Goal: Task Accomplishment & Management: Use online tool/utility

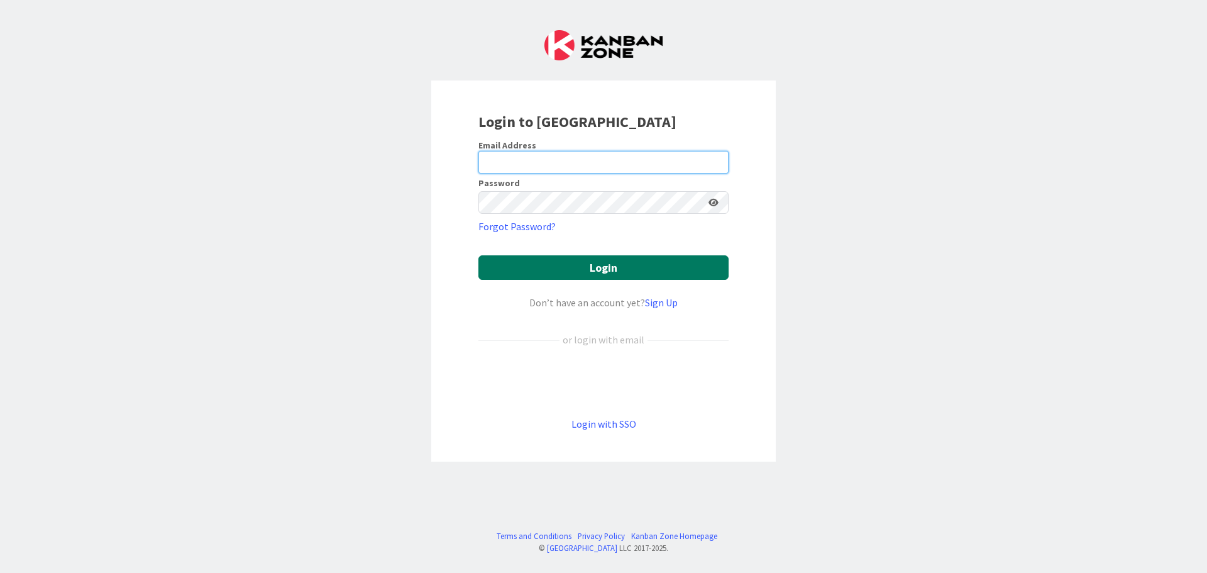
type input "[EMAIL_ADDRESS][DOMAIN_NAME]"
click at [612, 269] on button "Login" at bounding box center [603, 267] width 250 height 25
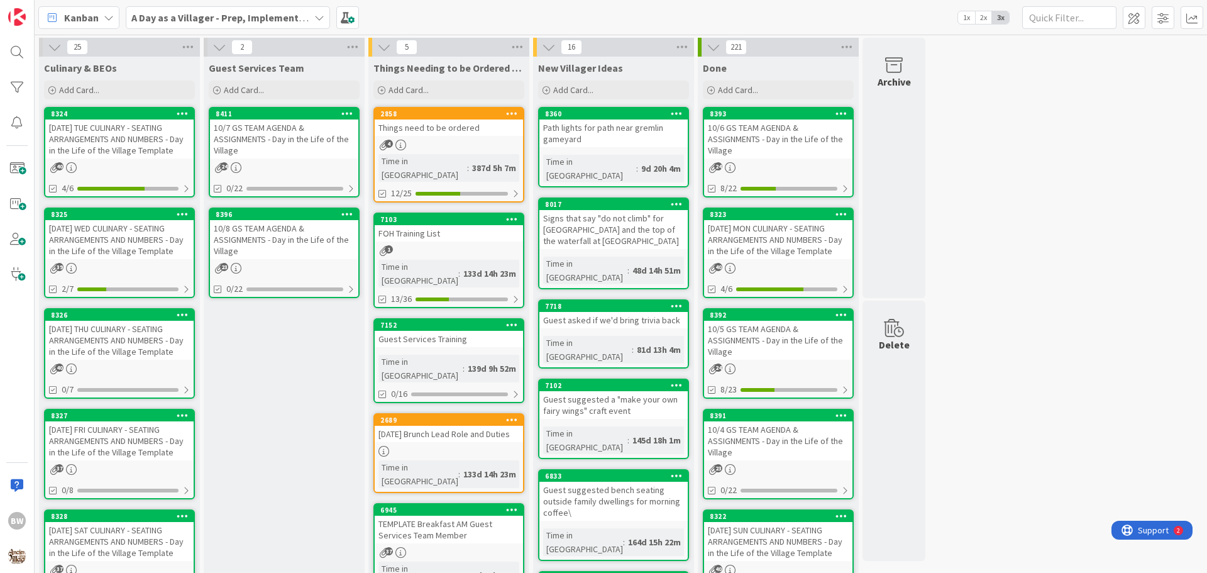
click at [117, 220] on div "[DATE] WED CULINARY - SEATING ARRANGEMENTS AND NUMBERS - Day in the Life of the…" at bounding box center [119, 239] width 148 height 39
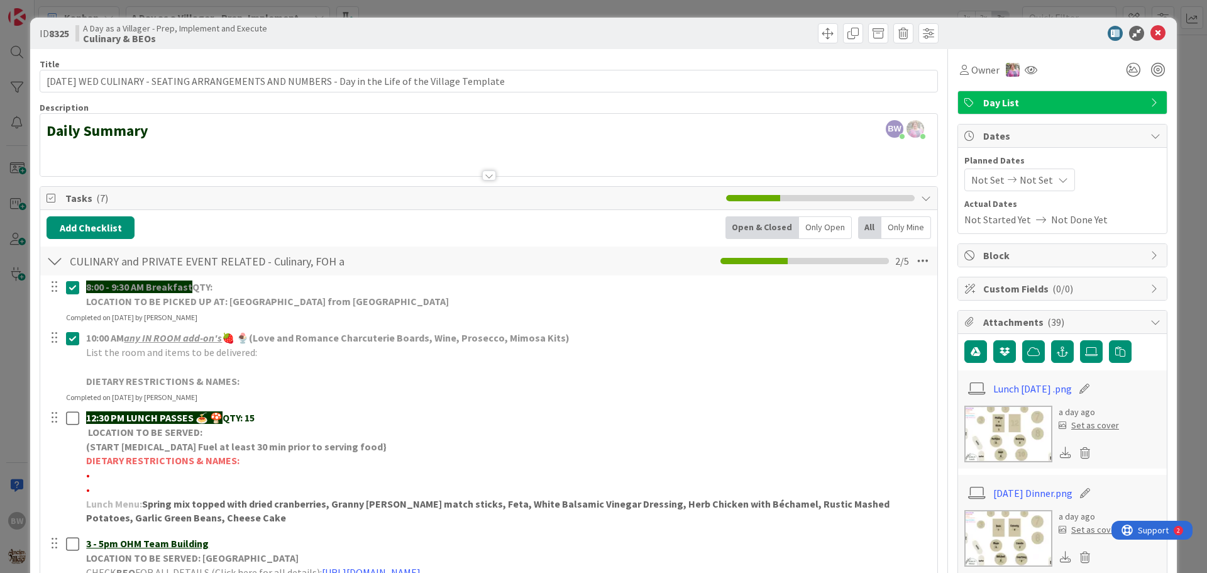
click at [485, 177] on div at bounding box center [489, 175] width 14 height 10
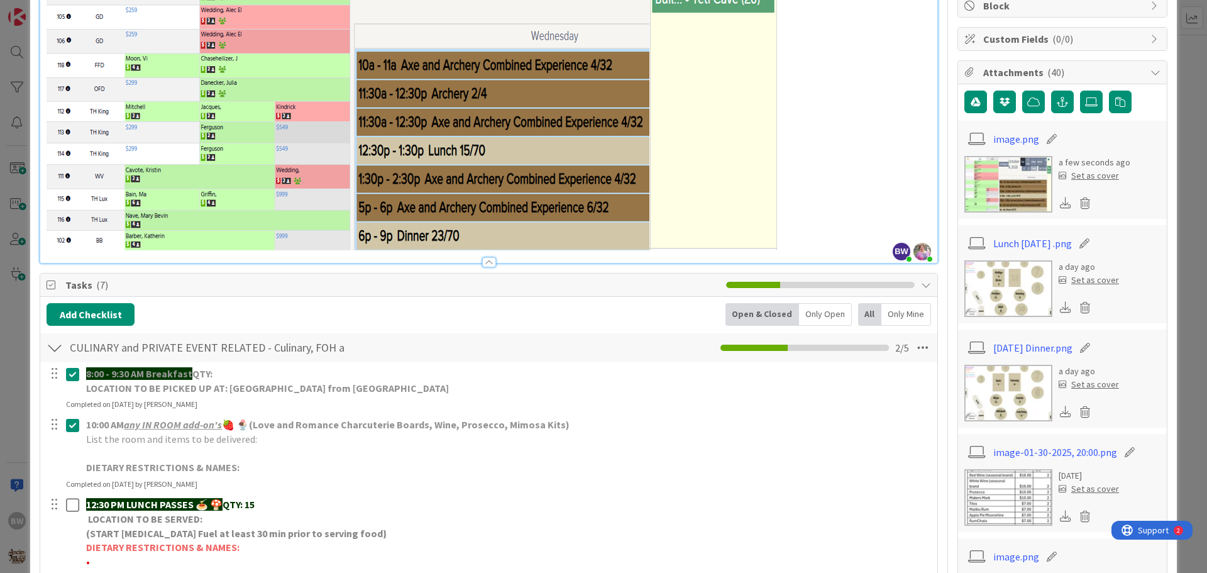
scroll to position [251, 0]
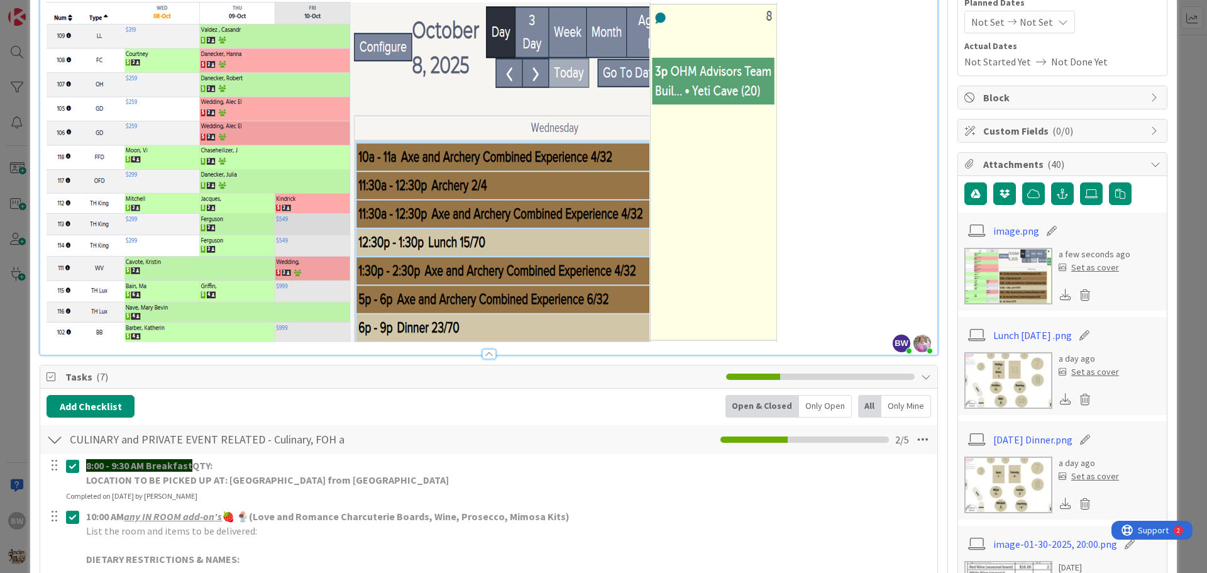
scroll to position [0, 0]
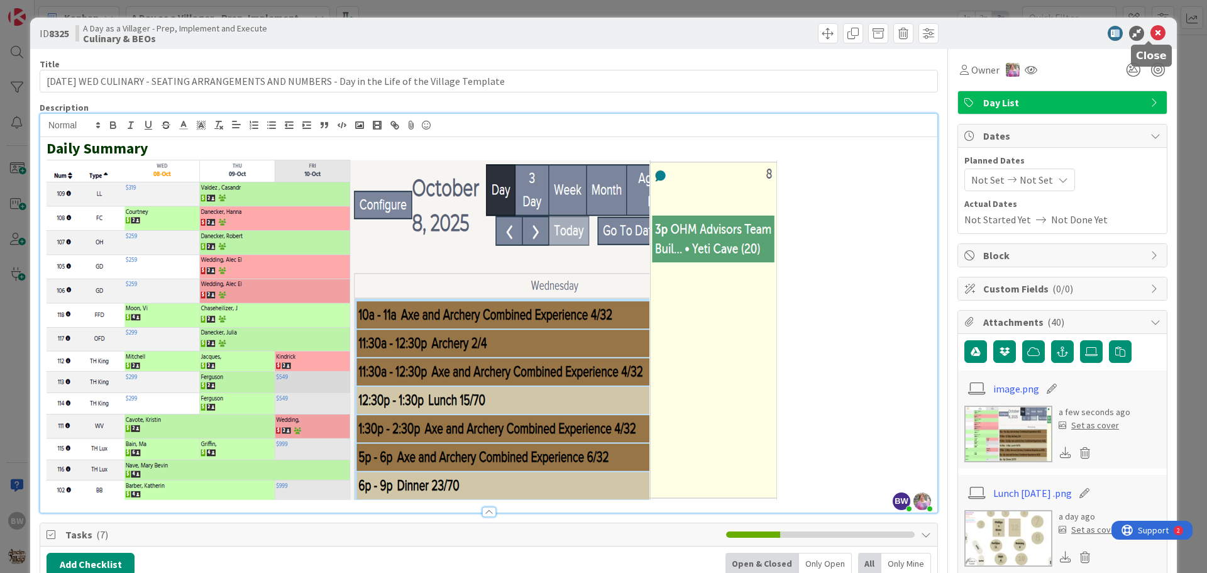
click at [1154, 33] on icon at bounding box center [1157, 33] width 15 height 15
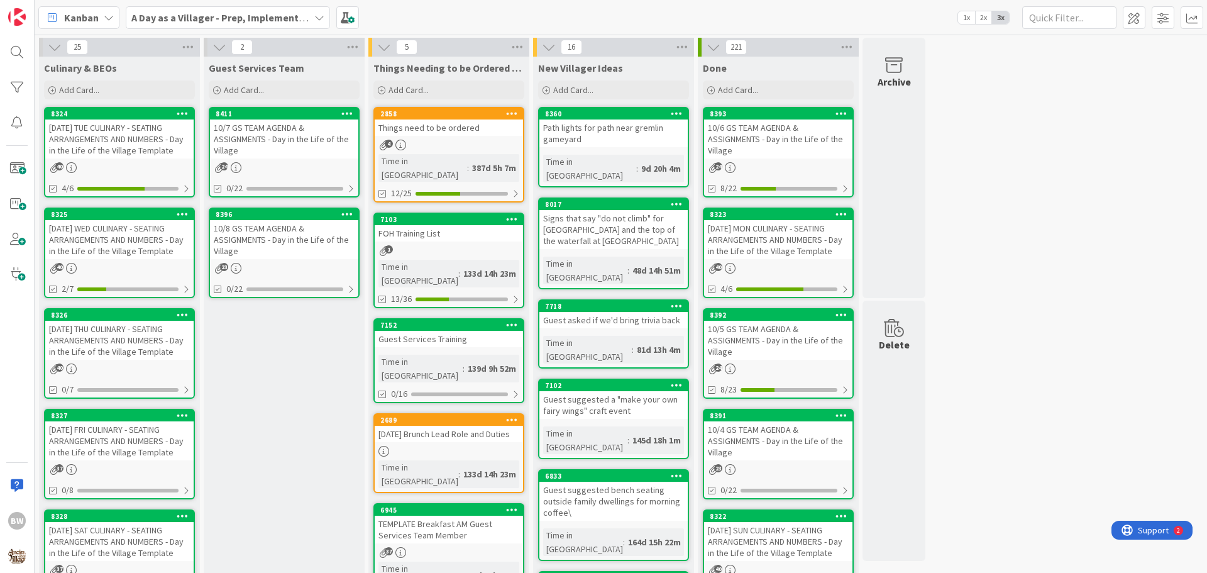
click at [287, 209] on div "8396" at bounding box center [284, 214] width 148 height 11
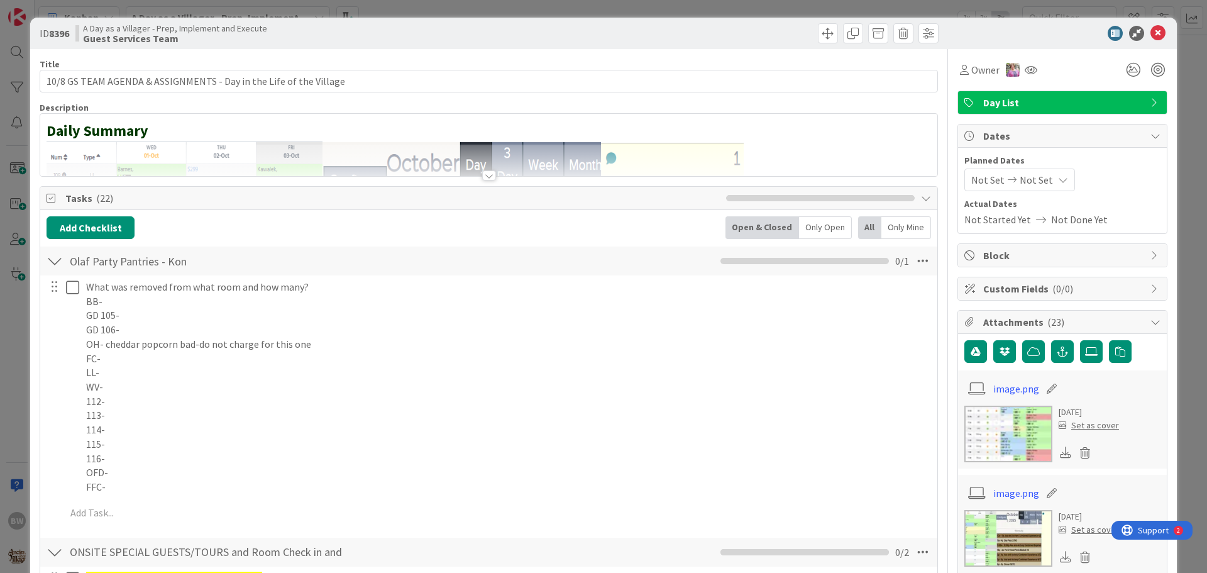
click at [484, 179] on div at bounding box center [489, 175] width 14 height 10
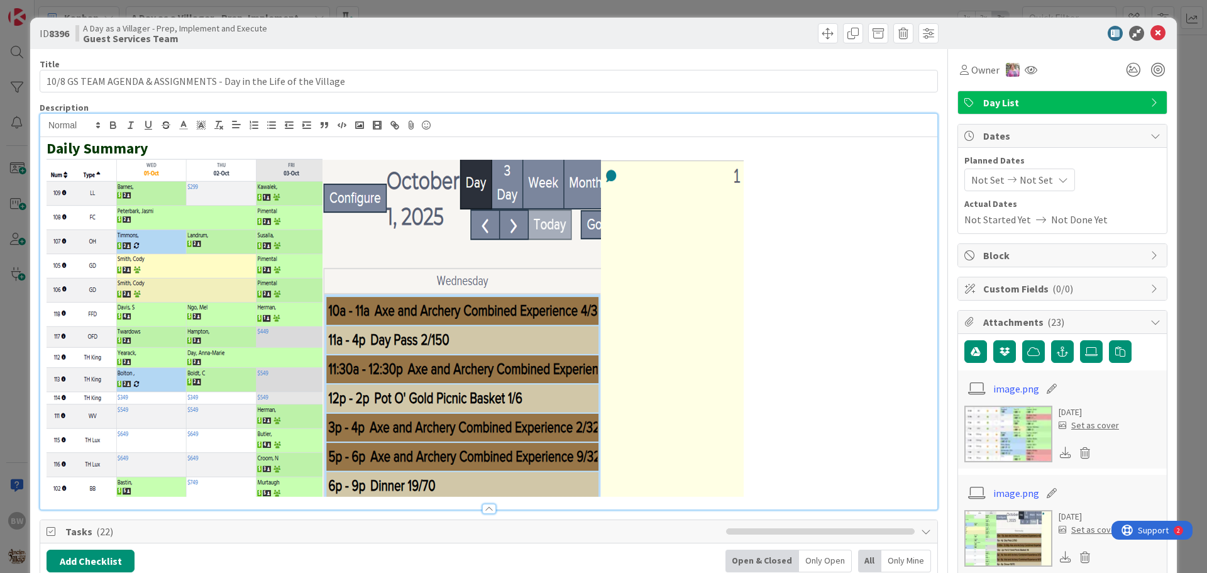
click at [762, 306] on p at bounding box center [489, 327] width 884 height 339
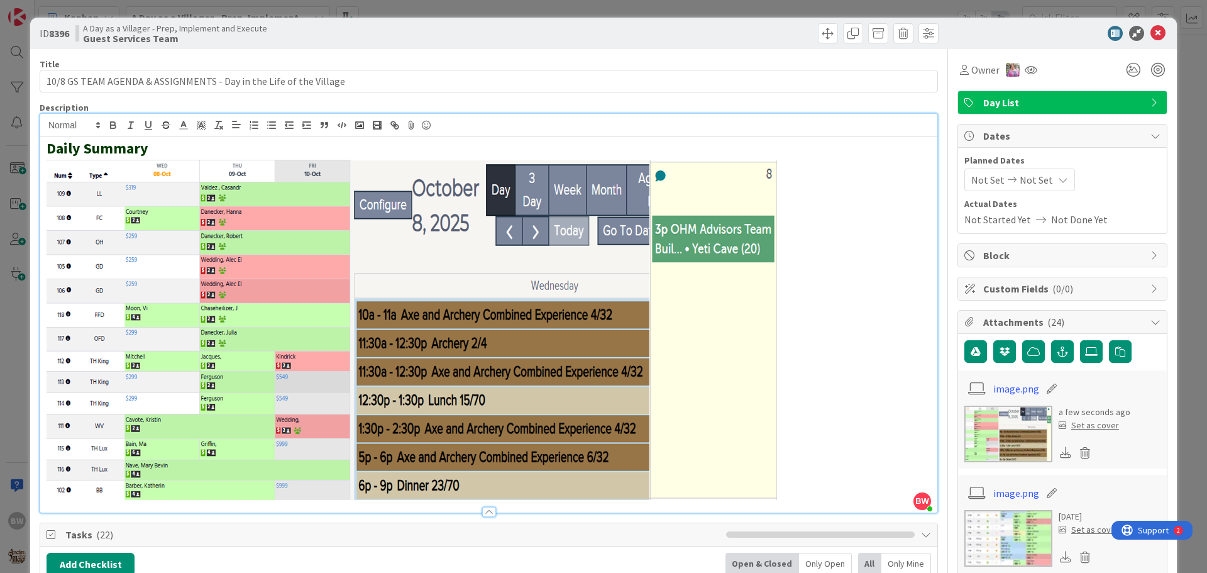
click at [662, 538] on span "Tasks ( 22 )" at bounding box center [392, 534] width 654 height 15
click at [1150, 33] on icon at bounding box center [1157, 33] width 15 height 15
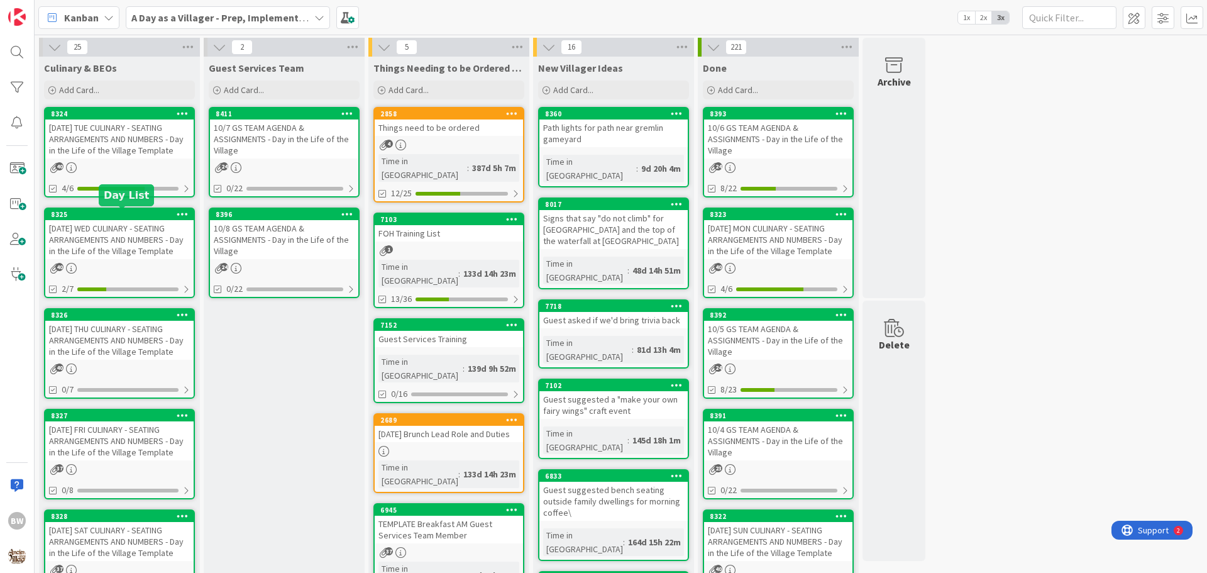
click at [97, 216] on div "8325" at bounding box center [122, 214] width 143 height 9
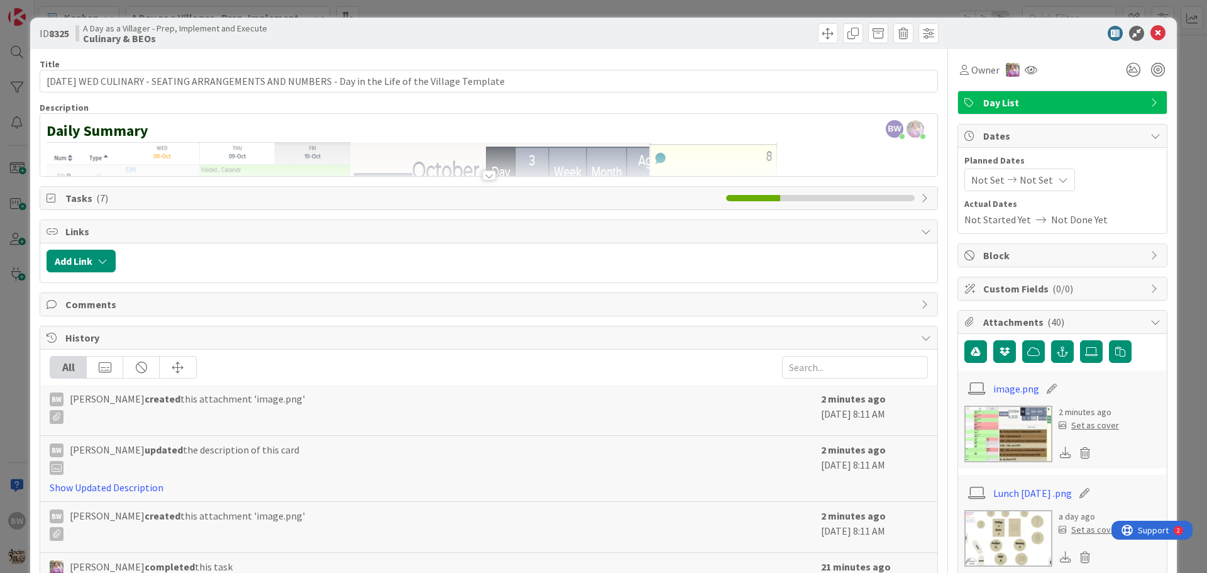
click at [485, 174] on div at bounding box center [489, 175] width 14 height 10
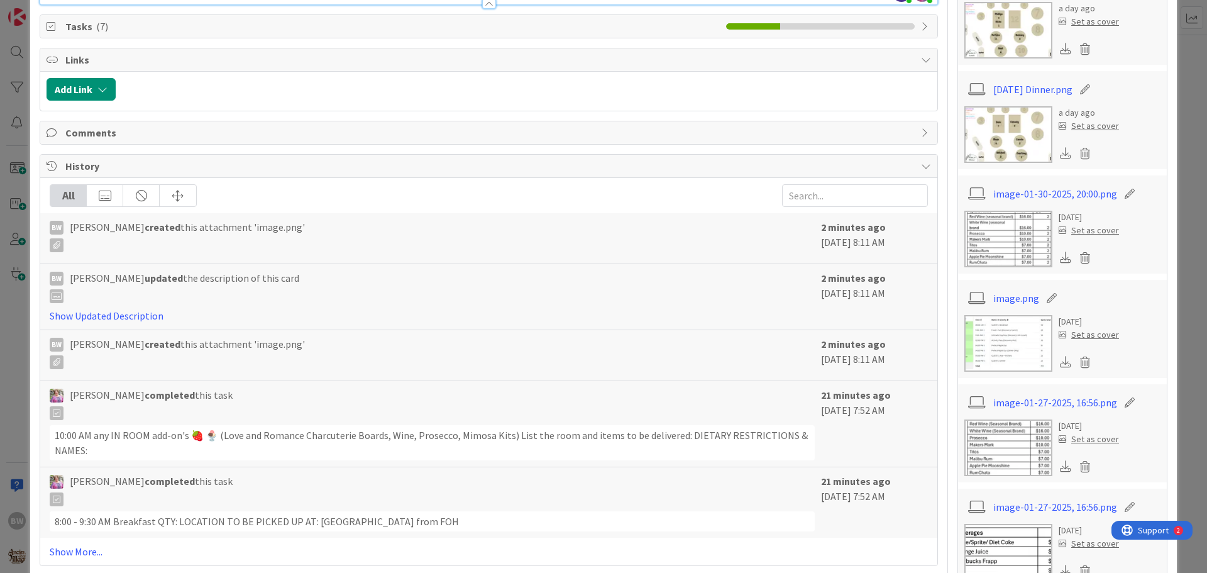
scroll to position [440, 0]
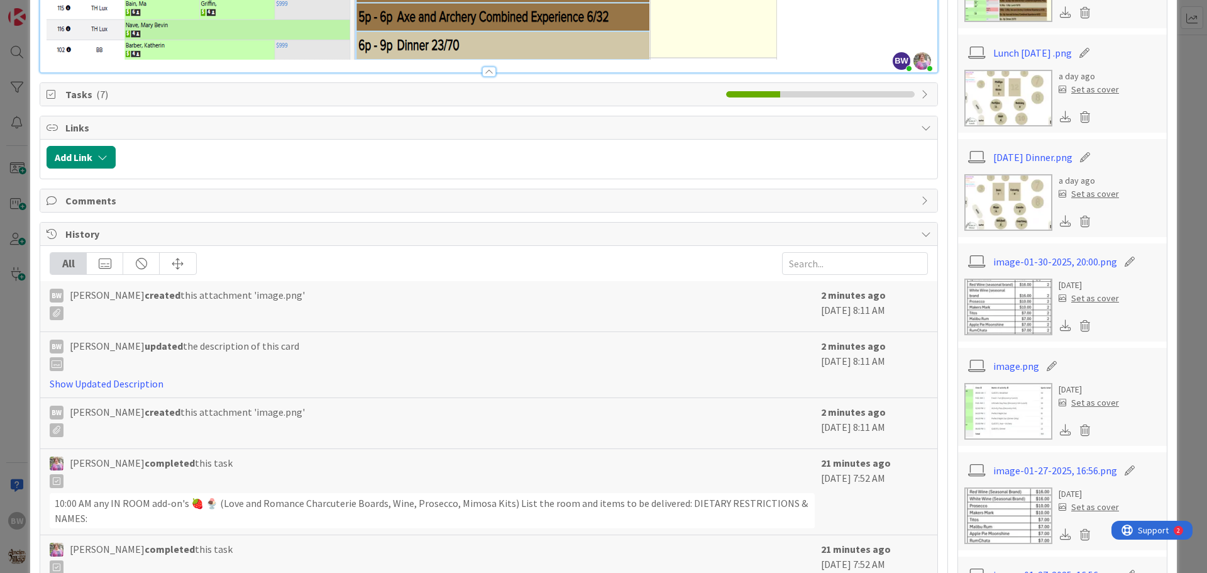
click at [268, 97] on span "Tasks ( 7 )" at bounding box center [392, 94] width 654 height 15
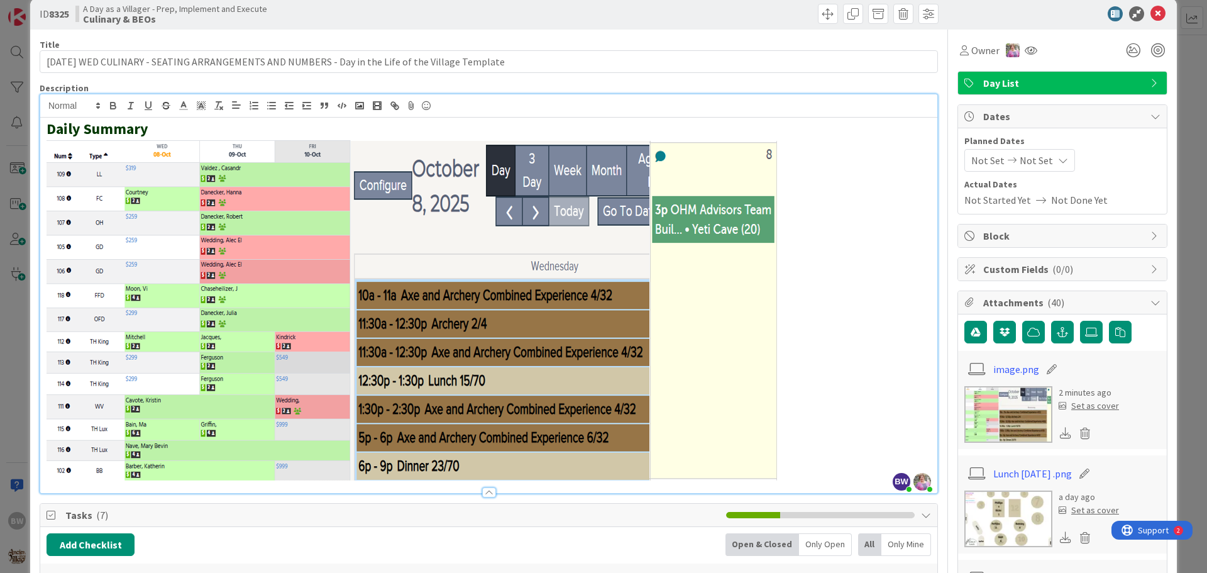
scroll to position [0, 0]
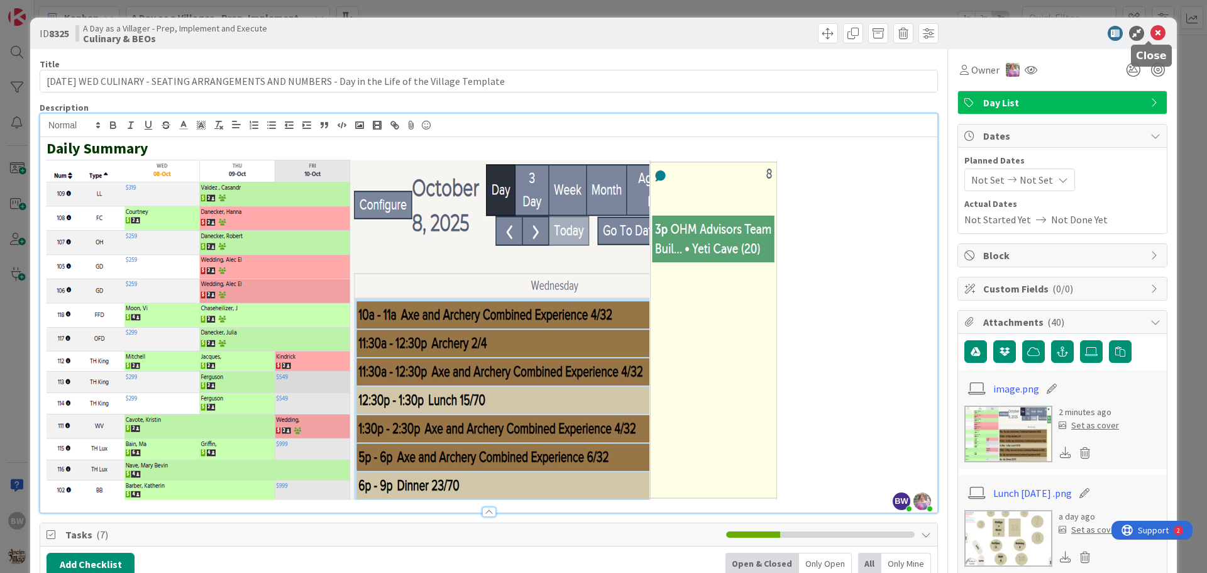
click at [1151, 29] on icon at bounding box center [1157, 33] width 15 height 15
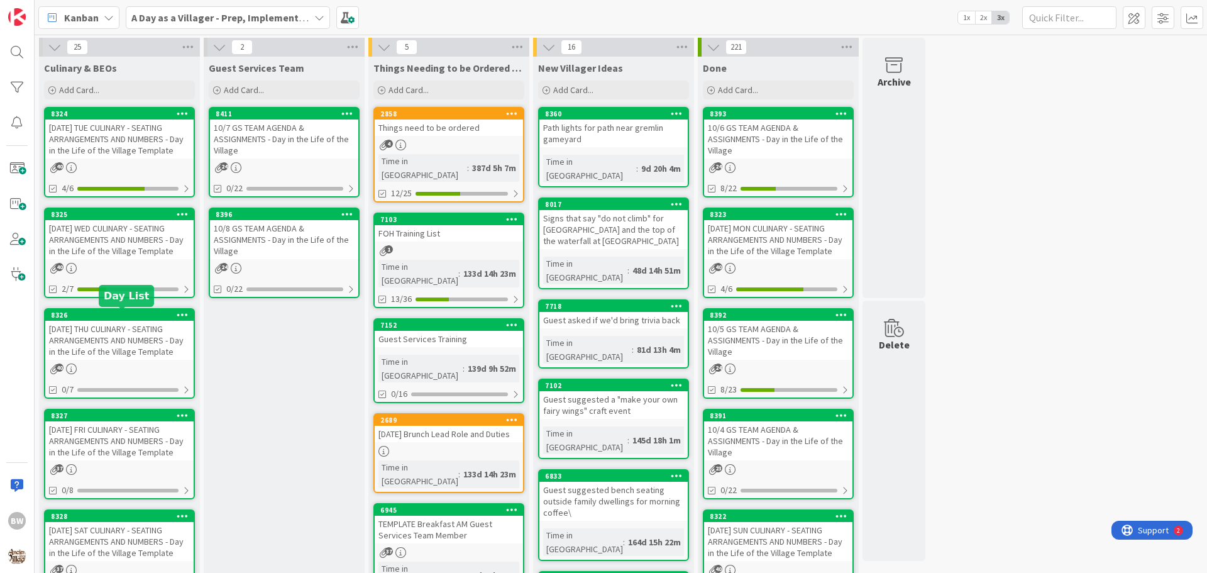
click at [129, 314] on div "8326" at bounding box center [122, 315] width 143 height 9
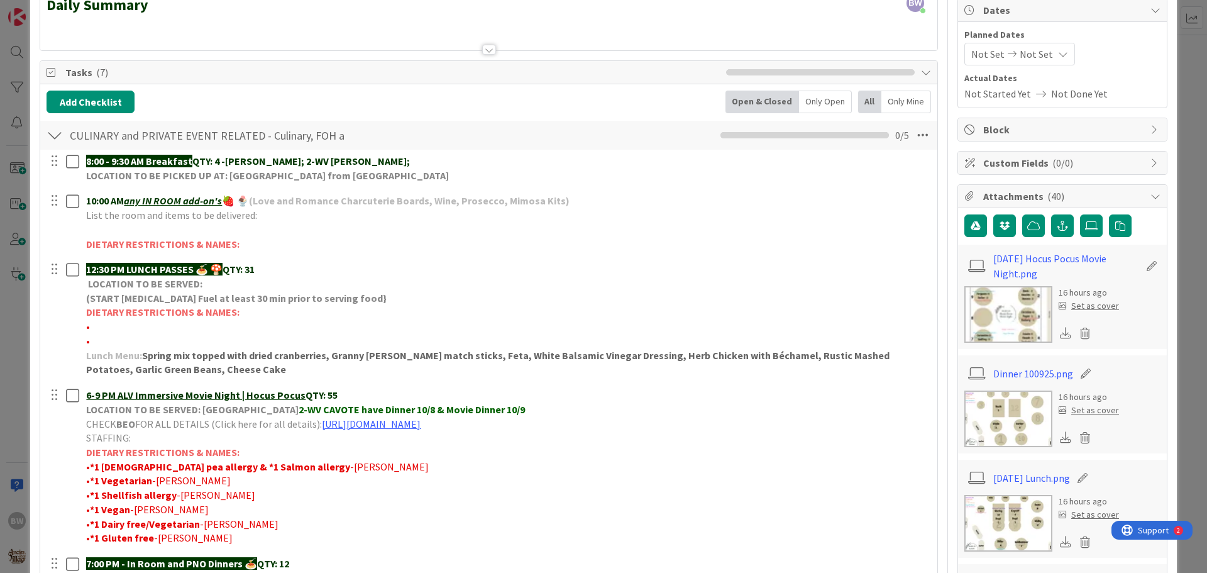
scroll to position [189, 0]
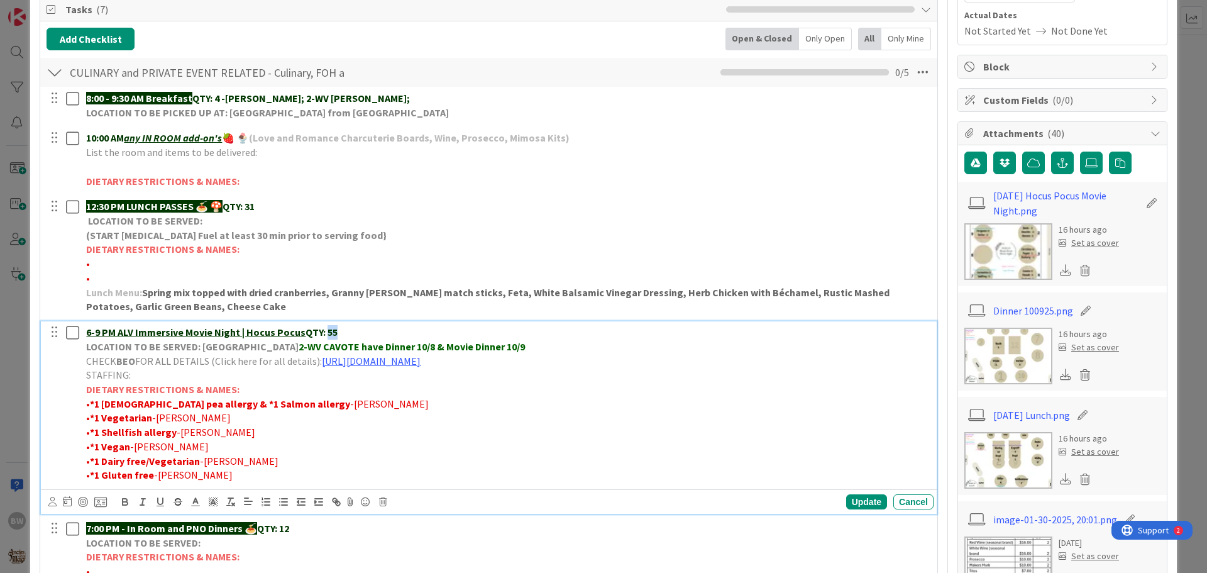
drag, startPoint x: 338, startPoint y: 332, endPoint x: 325, endPoint y: 333, distance: 13.3
click at [325, 333] on p "6-9 PM ALV Immersive Movie Night | Hocus Pocus QTY: 55" at bounding box center [507, 332] width 842 height 14
click at [846, 498] on div "Update" at bounding box center [866, 501] width 41 height 15
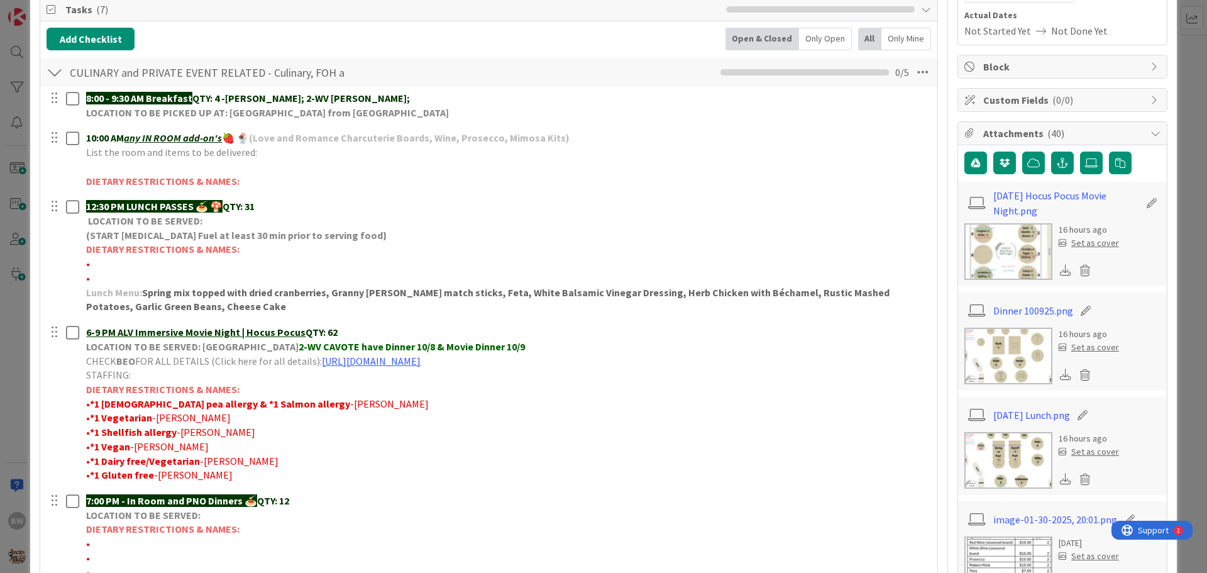
scroll to position [314, 0]
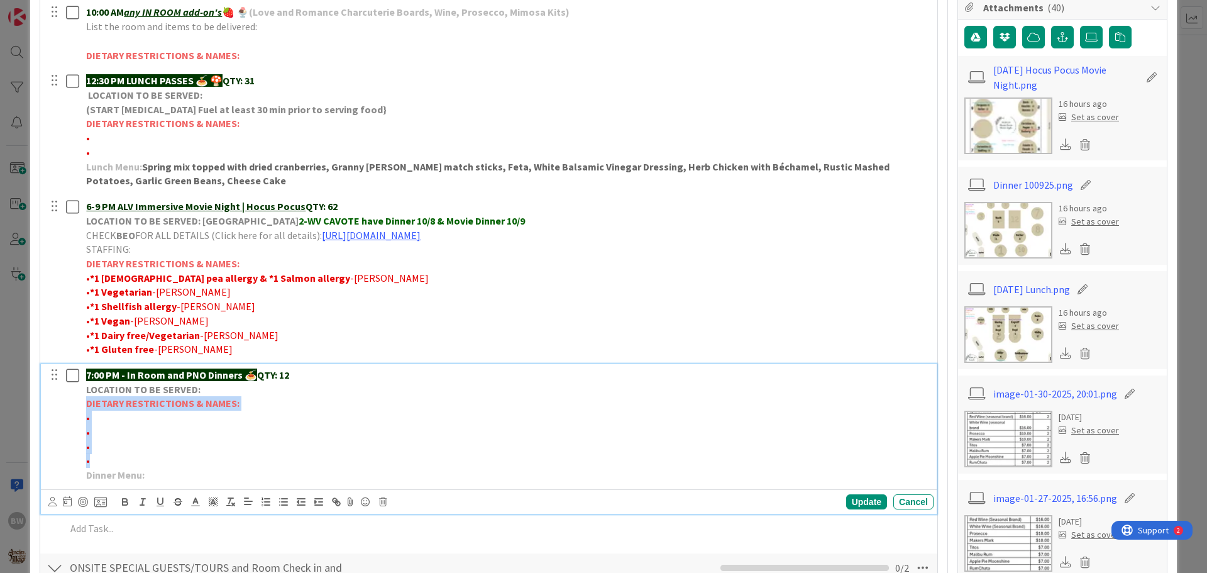
drag, startPoint x: 94, startPoint y: 463, endPoint x: 82, endPoint y: 409, distance: 54.9
click at [82, 409] on div "7:00 PM - In Room and PNO Dinners 🍝 QTY: 12 LOCATION TO BE SERVED: DIETARY REST…" at bounding box center [507, 425] width 852 height 122
copy div "DIETARY RESTRICTIONS & NAMES: • • • •"
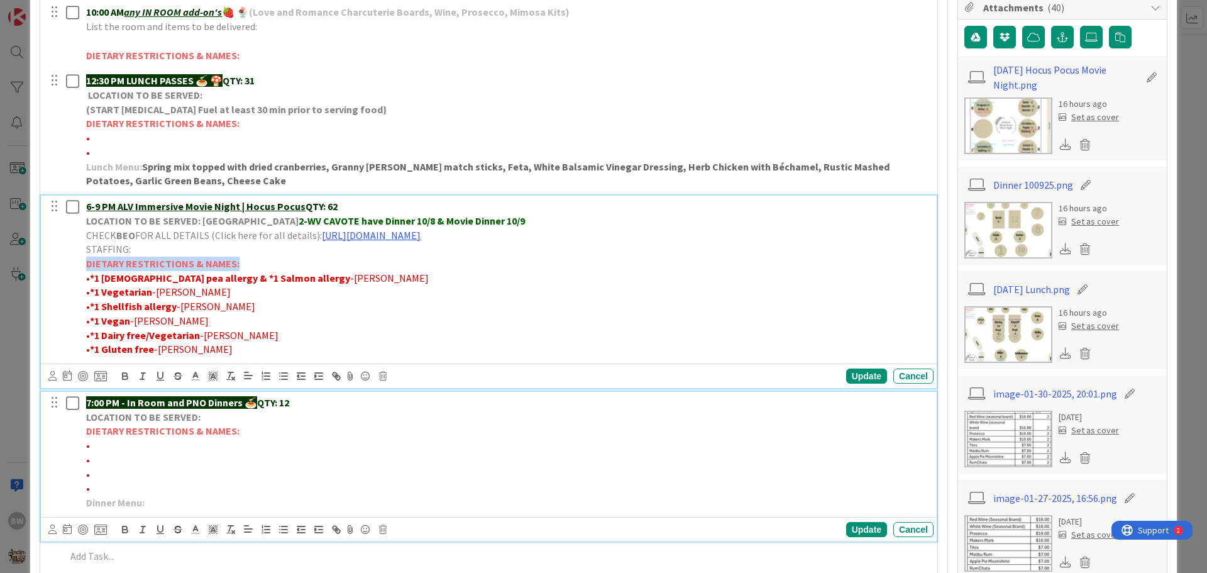
drag, startPoint x: 88, startPoint y: 263, endPoint x: 234, endPoint y: 262, distance: 146.5
click at [234, 262] on strong "DIETARY RESTRICTIONS & NAMES:" at bounding box center [162, 263] width 153 height 13
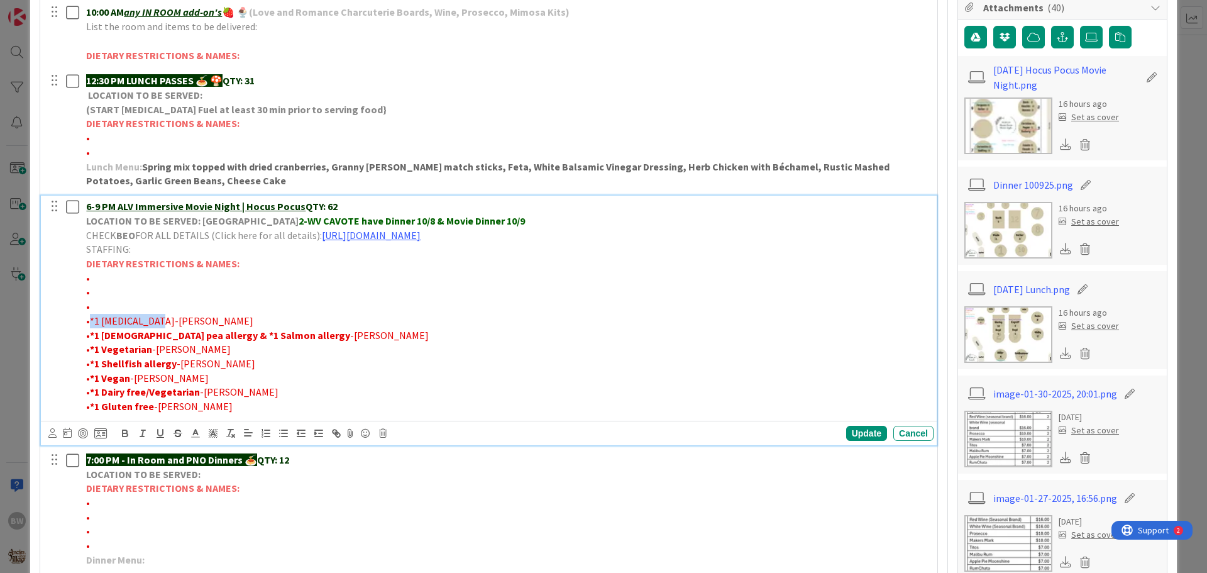
drag, startPoint x: 148, startPoint y: 319, endPoint x: 91, endPoint y: 321, distance: 57.2
click at [91, 321] on span "•*1 [MEDICAL_DATA]-[PERSON_NAME]" at bounding box center [169, 320] width 167 height 13
click at [124, 434] on icon "button" at bounding box center [124, 432] width 11 height 11
click at [92, 303] on p "•" at bounding box center [507, 306] width 842 height 14
drag, startPoint x: 175, startPoint y: 304, endPoint x: 167, endPoint y: 306, distance: 9.0
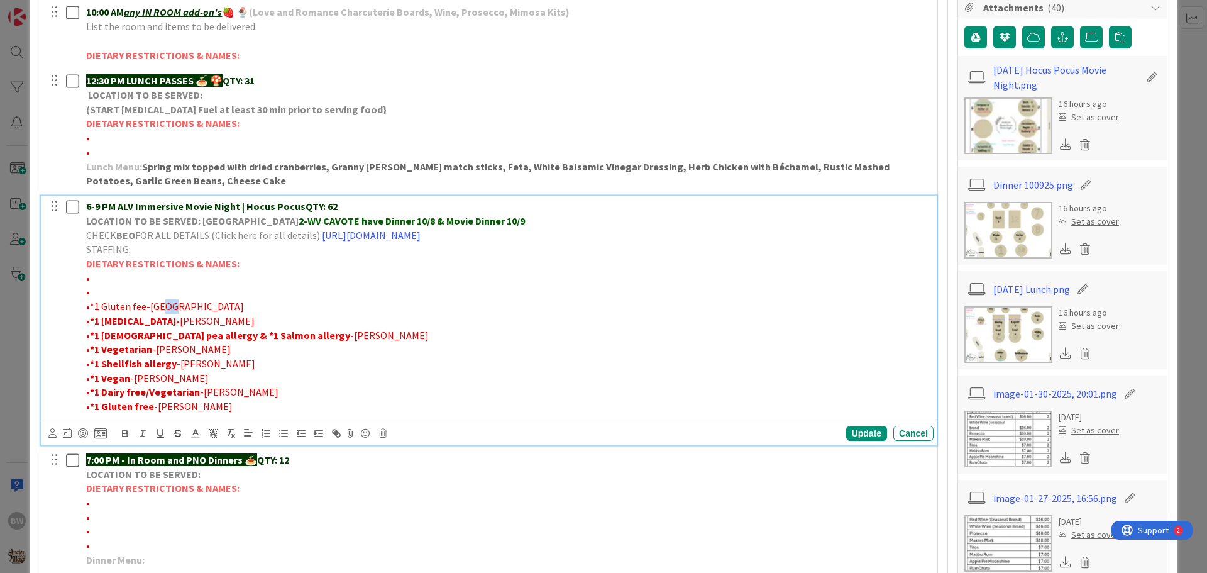
click at [167, 306] on span "•*1 Gluten fee-[GEOGRAPHIC_DATA]" at bounding box center [165, 306] width 158 height 13
drag, startPoint x: 140, startPoint y: 306, endPoint x: 91, endPoint y: 304, distance: 49.1
click at [91, 304] on span "•*1 Gluten fee-[GEOGRAPHIC_DATA]" at bounding box center [165, 306] width 158 height 13
click at [124, 431] on icon "button" at bounding box center [124, 432] width 11 height 11
click at [280, 369] on p "• *1 Shellfish allergy -[PERSON_NAME]" at bounding box center [507, 363] width 842 height 14
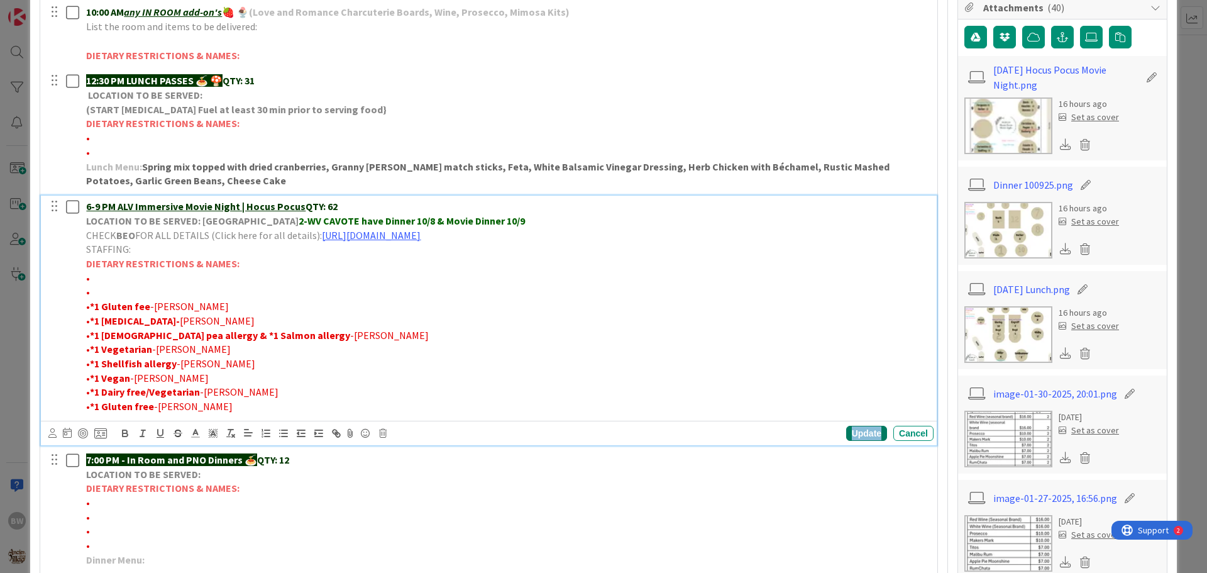
click at [852, 431] on div "Update" at bounding box center [866, 433] width 41 height 15
click at [182, 335] on strong "*1 [DEMOGRAPHIC_DATA] pea allergy & *1 Salmon allergy" at bounding box center [220, 335] width 260 height 13
click at [124, 430] on icon "button" at bounding box center [125, 431] width 4 height 3
click at [306, 363] on p "• *1 Shellfish allergy -[PERSON_NAME]" at bounding box center [507, 363] width 842 height 14
click at [852, 431] on div "Update" at bounding box center [866, 433] width 41 height 15
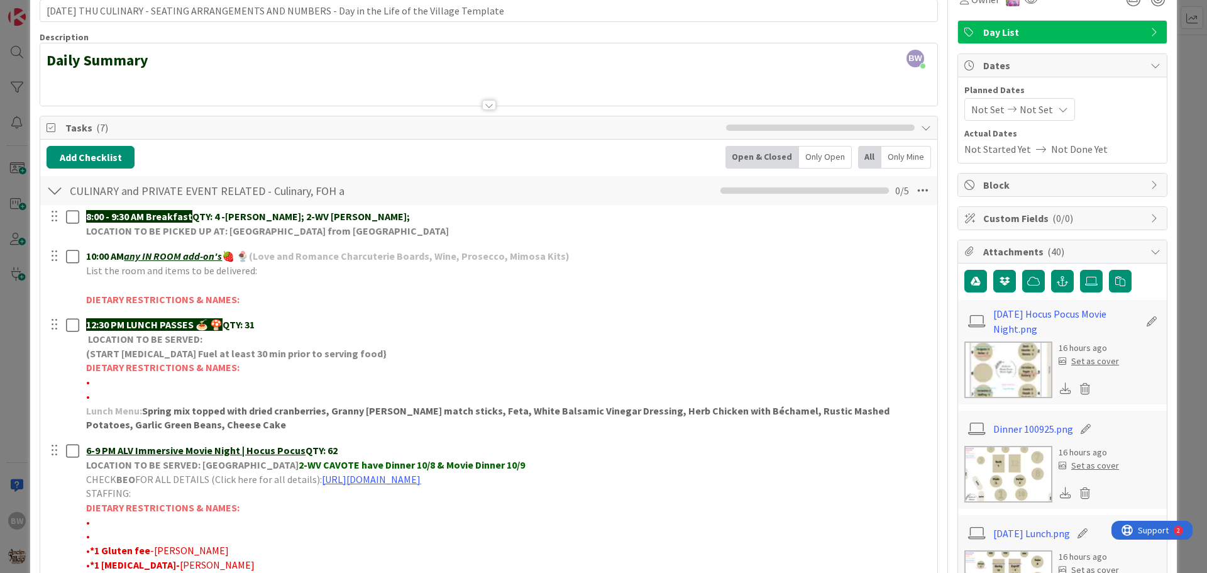
scroll to position [0, 0]
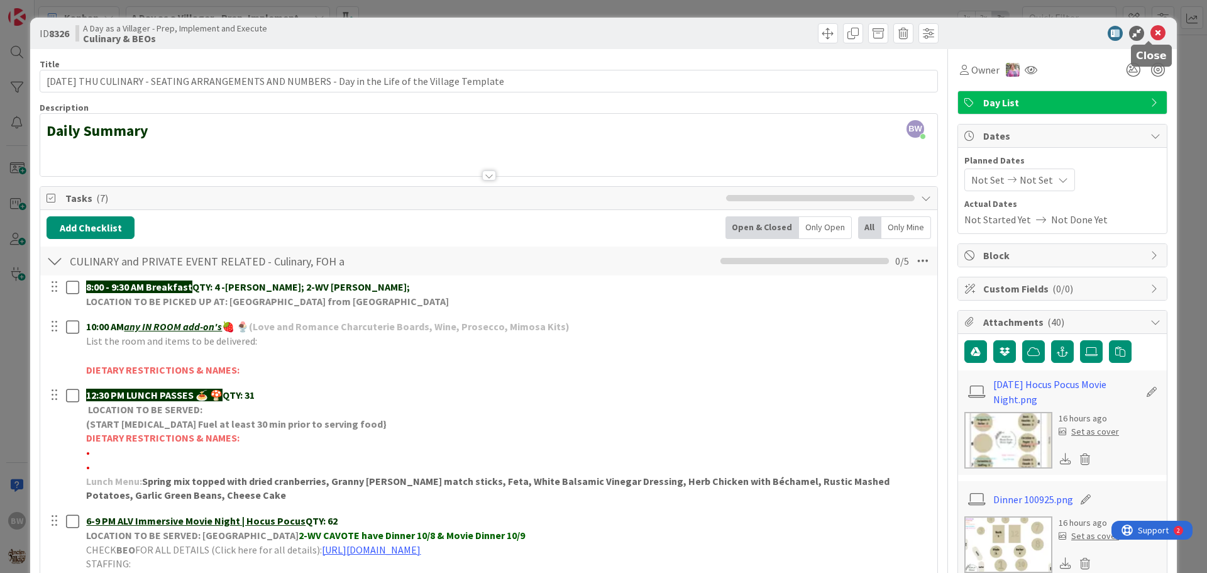
click at [1150, 35] on icon at bounding box center [1157, 33] width 15 height 15
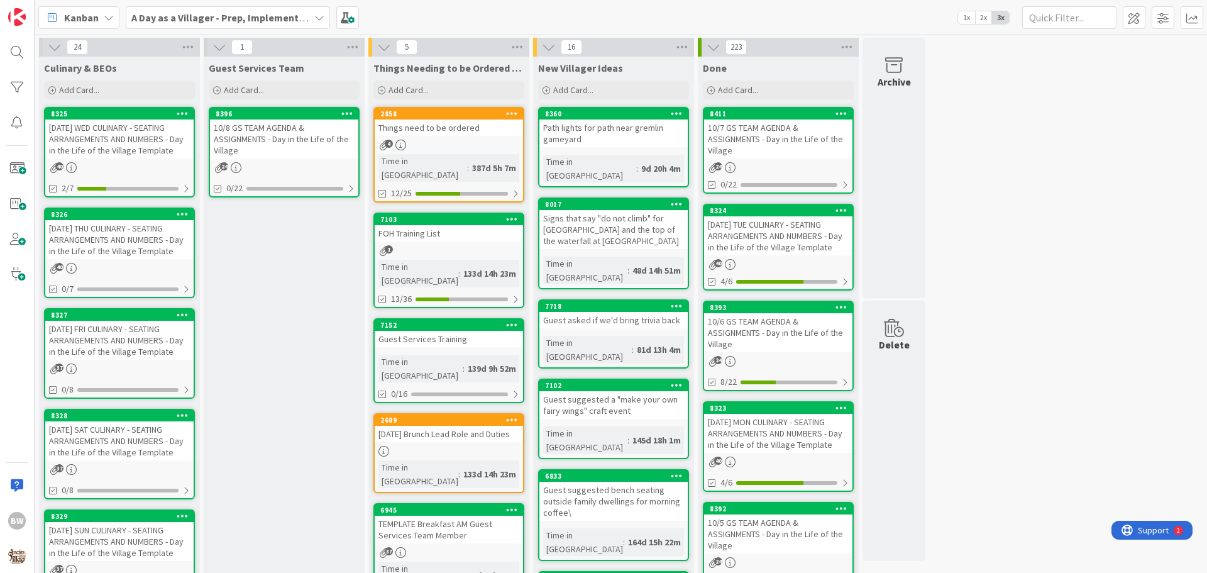
click at [113, 322] on div "[DATE] FRI CULINARY - SEATING ARRANGEMENTS AND NUMBERS - Day in the Life of the…" at bounding box center [119, 340] width 148 height 39
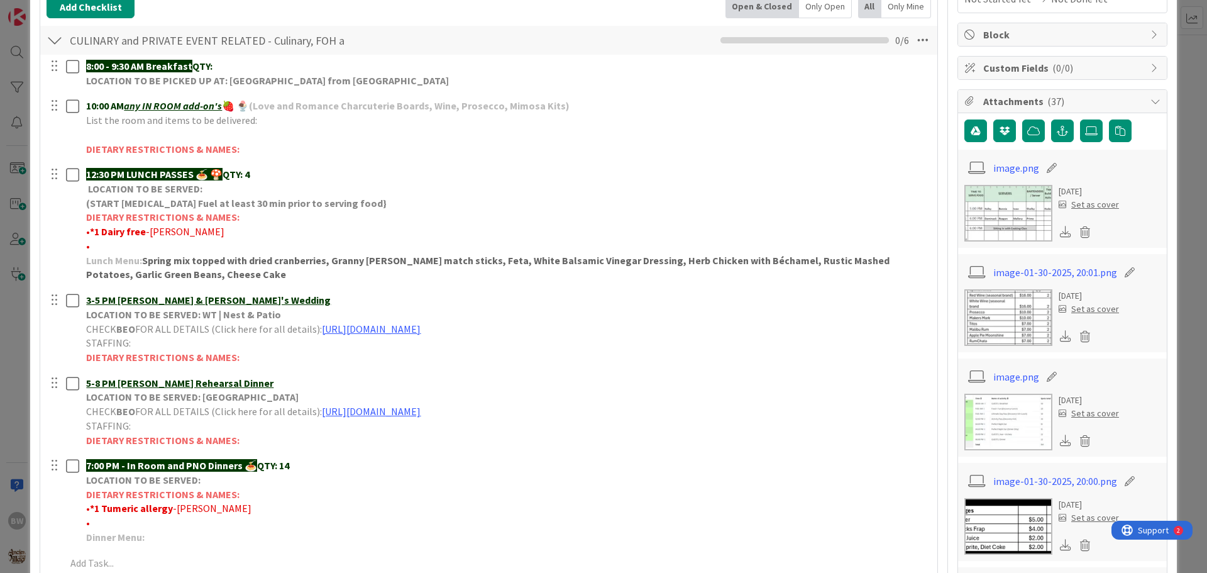
scroll to position [251, 0]
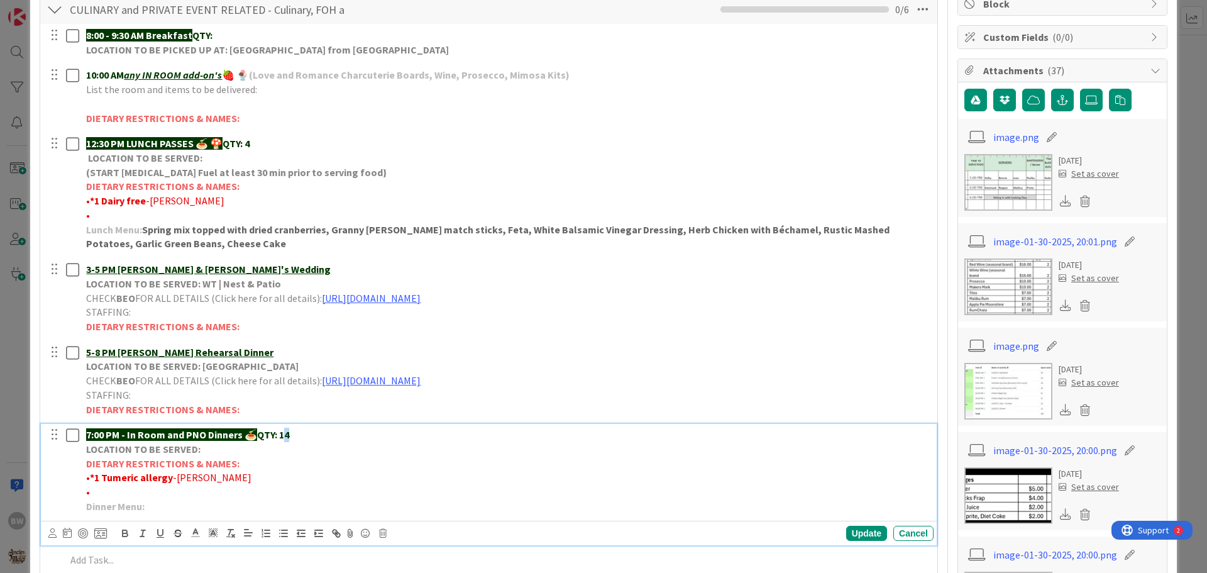
click at [287, 434] on p "7:00 PM - In Room and PNO Dinners 🍝 QTY: 14" at bounding box center [507, 434] width 842 height 14
click at [861, 537] on div "Update" at bounding box center [866, 533] width 41 height 15
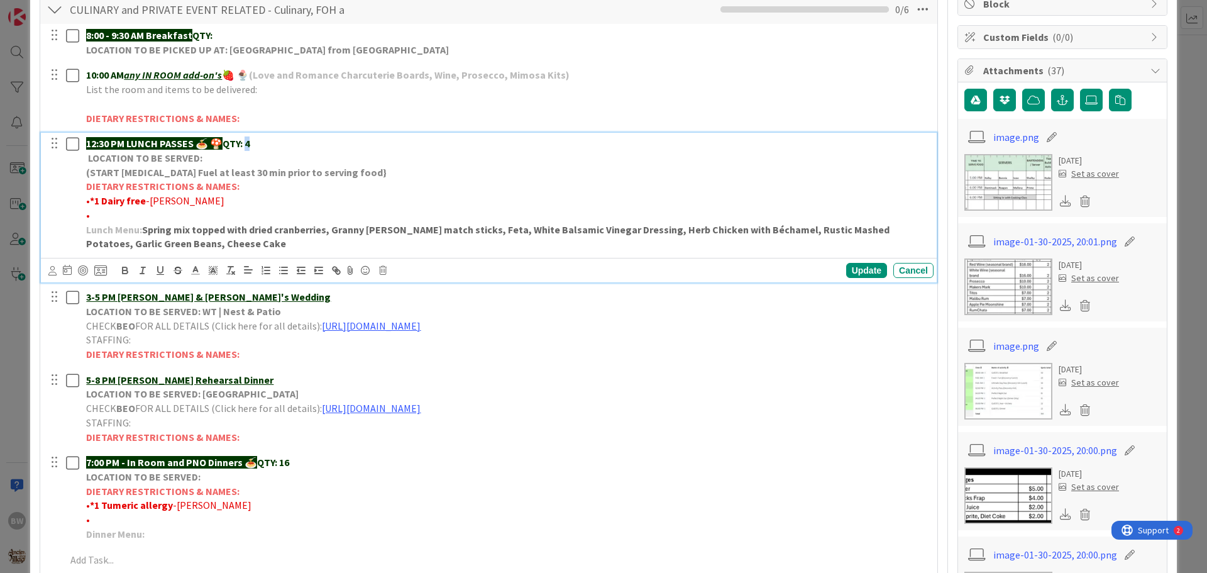
click at [250, 143] on p "12:30 PM LUNCH PASSES 🍝 🍄 QTY: 4" at bounding box center [507, 143] width 842 height 14
click at [855, 268] on div "Update" at bounding box center [866, 270] width 41 height 15
click at [94, 212] on p "•" at bounding box center [507, 215] width 842 height 14
drag, startPoint x: 146, startPoint y: 214, endPoint x: 91, endPoint y: 210, distance: 55.4
click at [91, 210] on span "•*1 Gluten free-[PERSON_NAME]" at bounding box center [157, 215] width 143 height 13
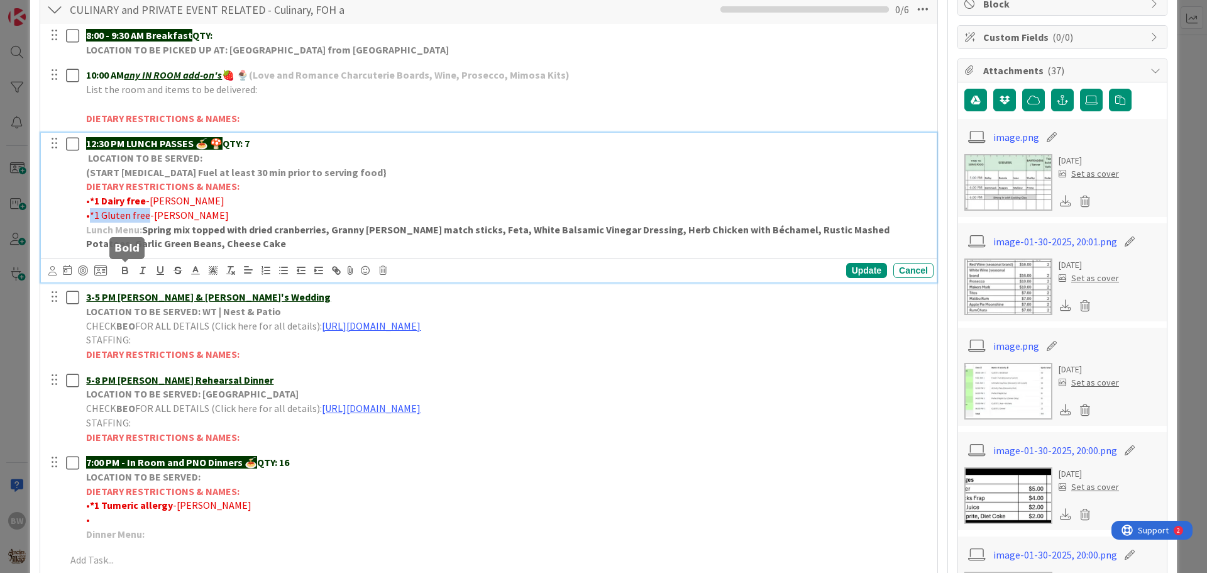
click at [123, 270] on icon "button" at bounding box center [125, 271] width 5 height 3
click at [851, 269] on div "Update" at bounding box center [866, 270] width 41 height 15
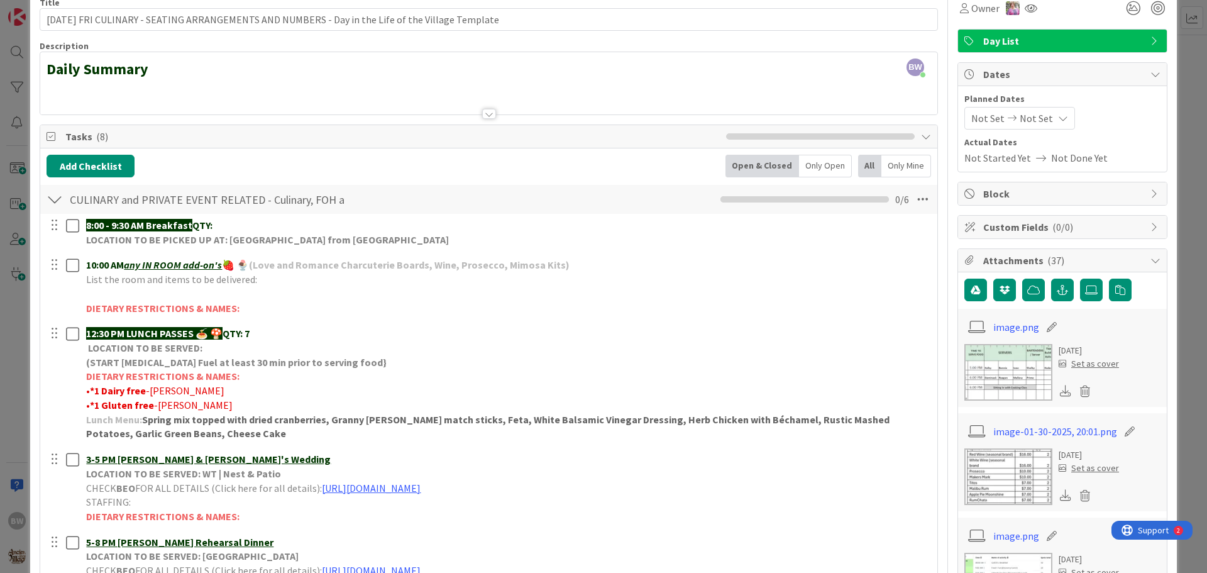
scroll to position [0, 0]
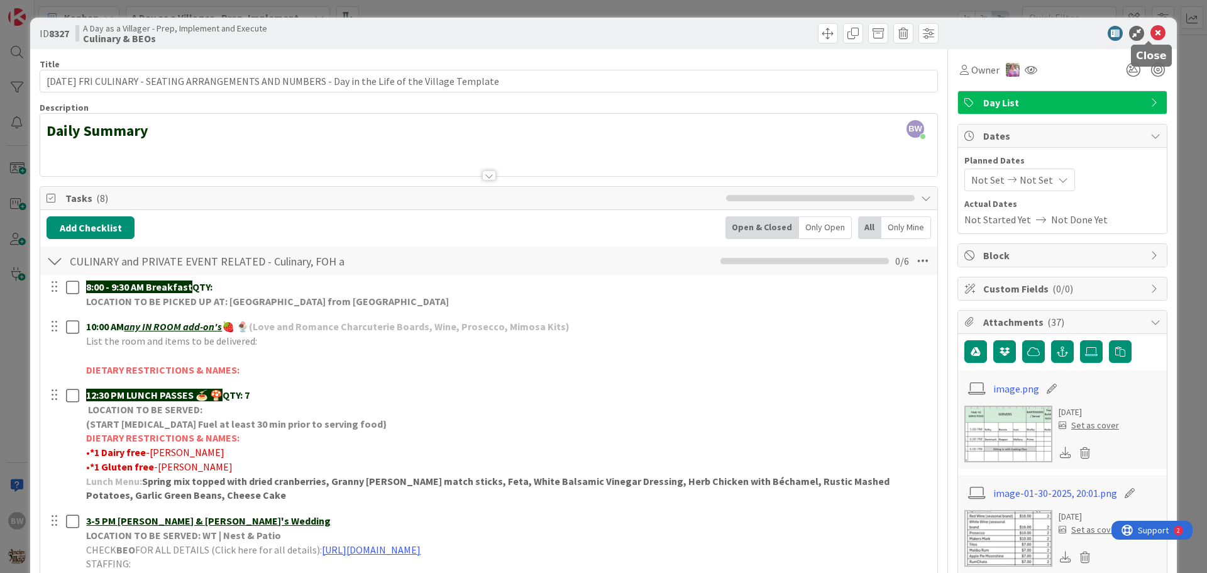
click at [1150, 35] on icon at bounding box center [1157, 33] width 15 height 15
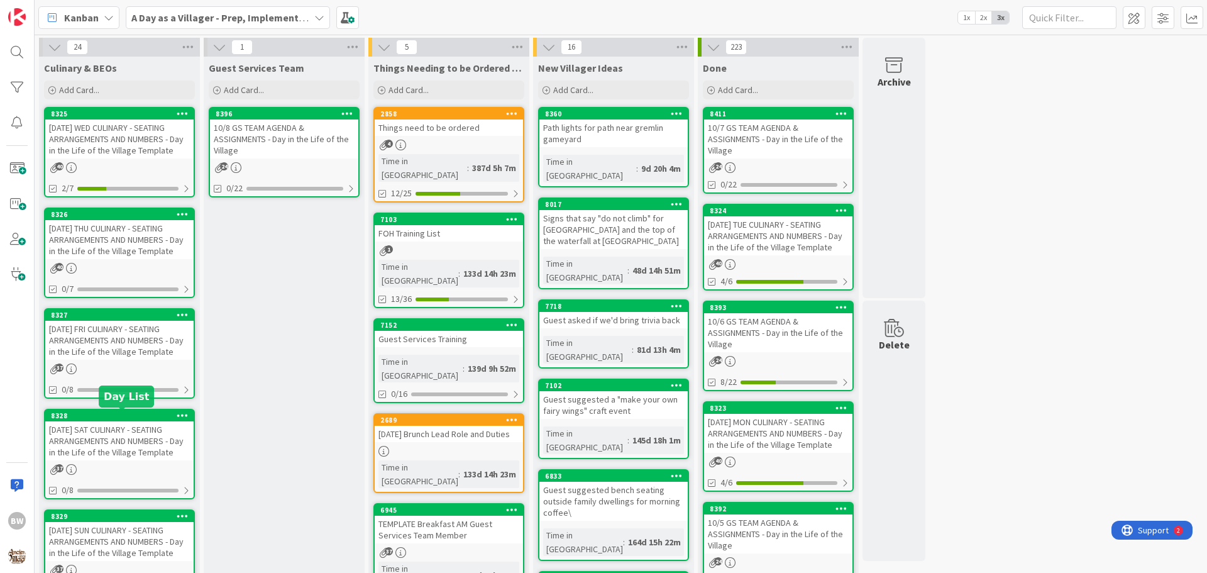
click at [114, 419] on div "8328" at bounding box center [122, 415] width 143 height 9
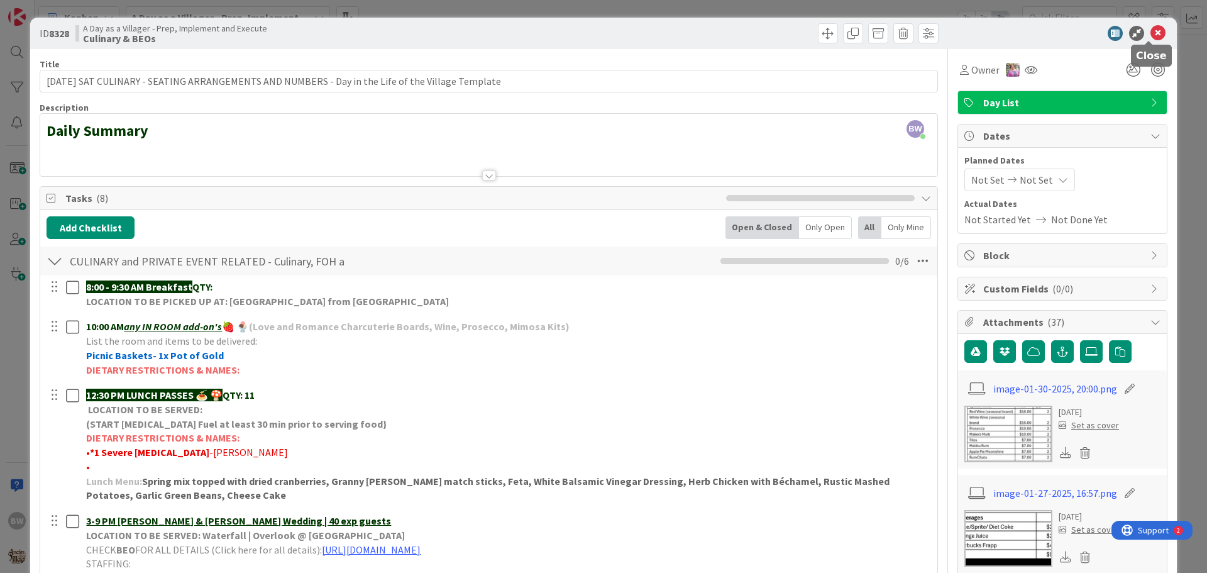
click at [1150, 34] on icon at bounding box center [1157, 33] width 15 height 15
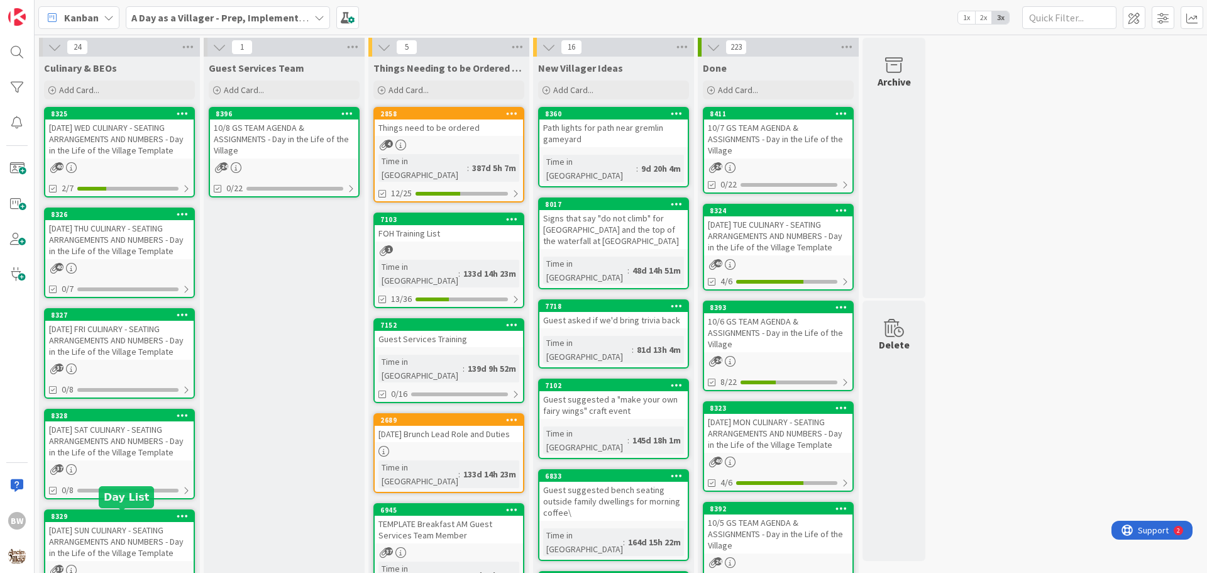
click at [121, 517] on div "8329" at bounding box center [122, 516] width 143 height 9
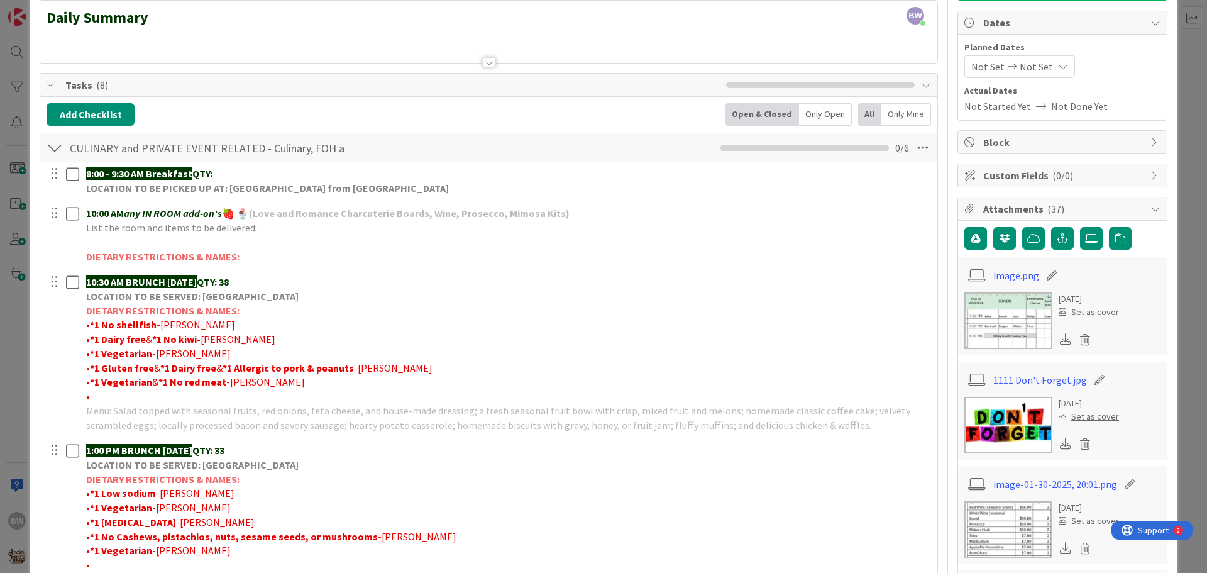
scroll to position [126, 0]
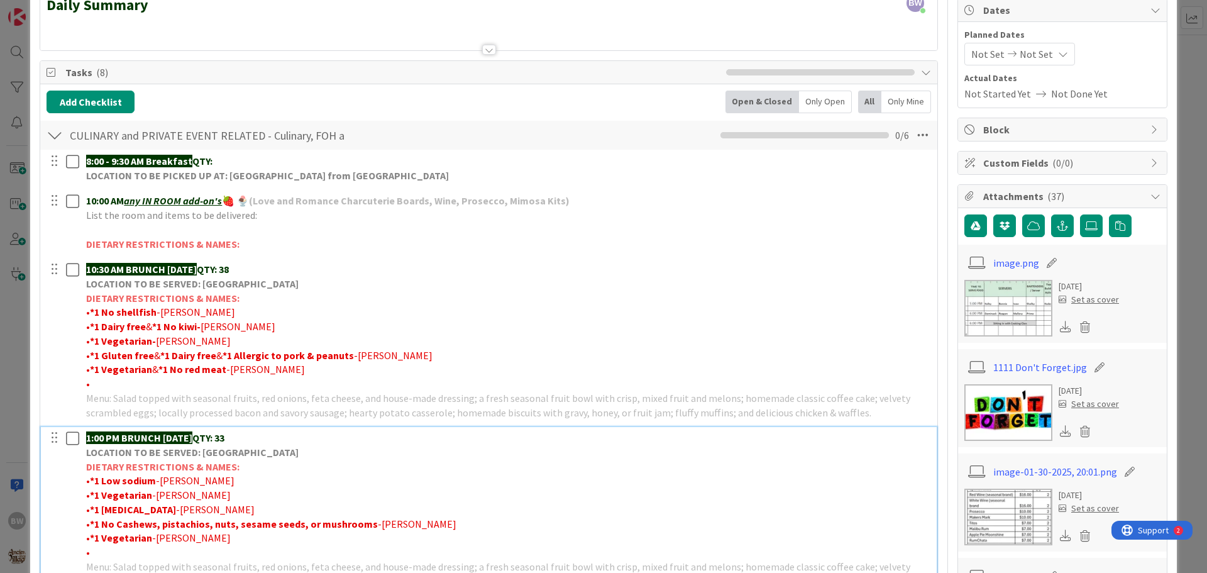
drag, startPoint x: 248, startPoint y: 436, endPoint x: 234, endPoint y: 436, distance: 13.8
click at [234, 436] on p "1:00 PM BRUNCH [DATE] QTY: 33" at bounding box center [507, 438] width 842 height 14
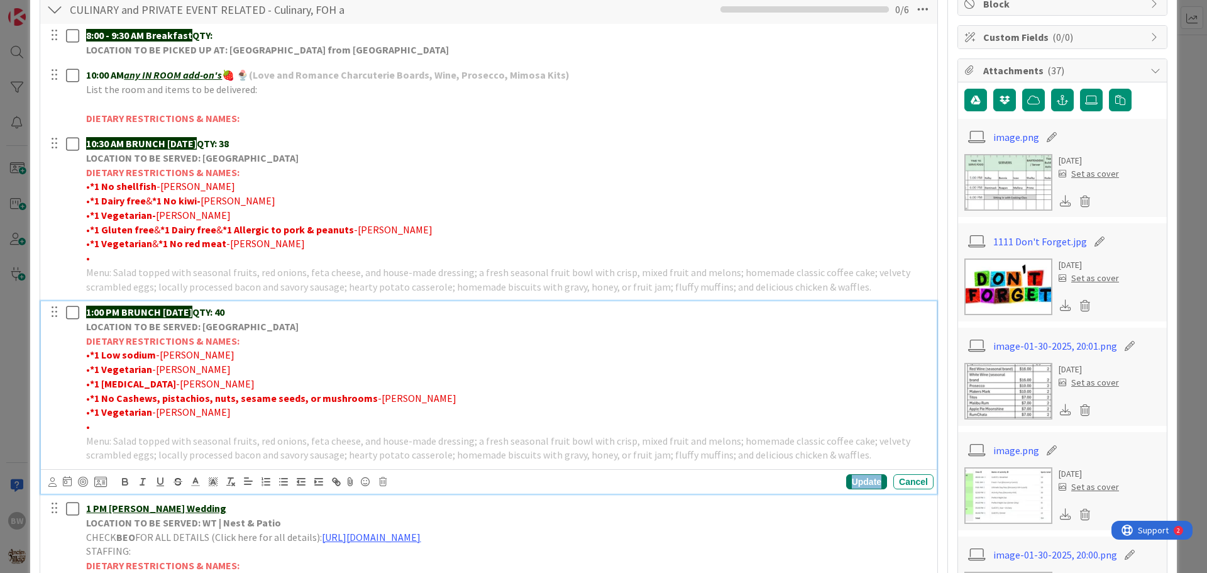
click at [849, 480] on div "Update" at bounding box center [866, 481] width 41 height 15
click at [378, 397] on span "-[PERSON_NAME]" at bounding box center [417, 398] width 79 height 13
click at [366, 398] on strong "*1 No Cashews, pistachios, nuts, sesame seeds, or mushrooms & *2 Vegetarians" at bounding box center [273, 398] width 366 height 13
click at [125, 483] on icon "button" at bounding box center [124, 481] width 11 height 11
click at [855, 483] on div "Update" at bounding box center [866, 481] width 41 height 15
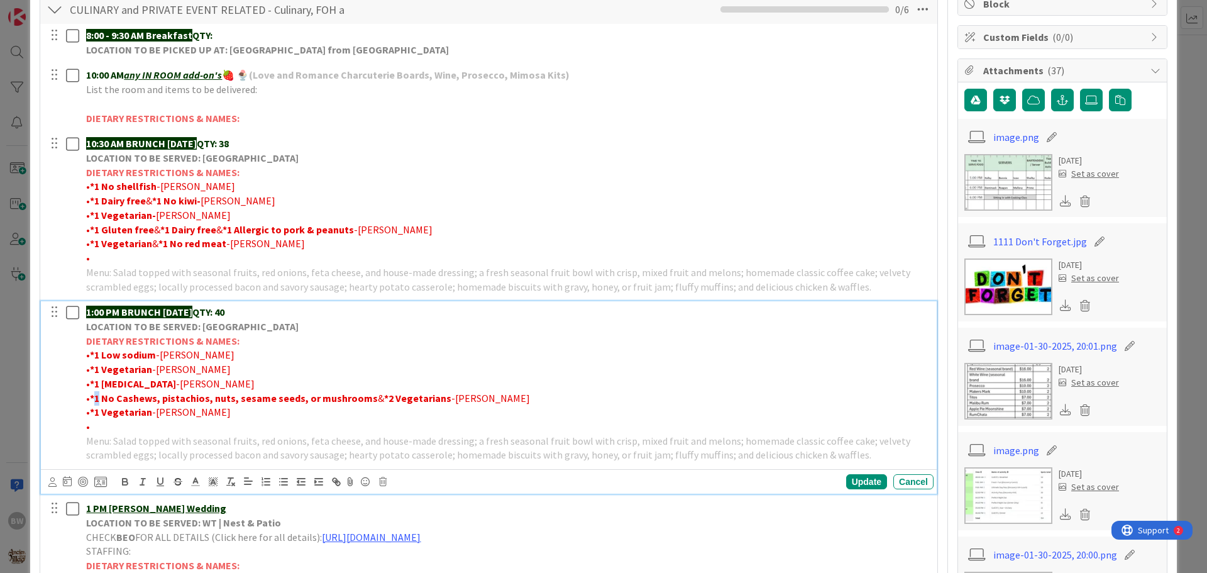
click at [94, 397] on strong "*1 No Cashews, pistachios, nuts, sesame seeds, or mushrooms" at bounding box center [234, 398] width 288 height 13
click at [852, 482] on div "Update" at bounding box center [866, 481] width 41 height 15
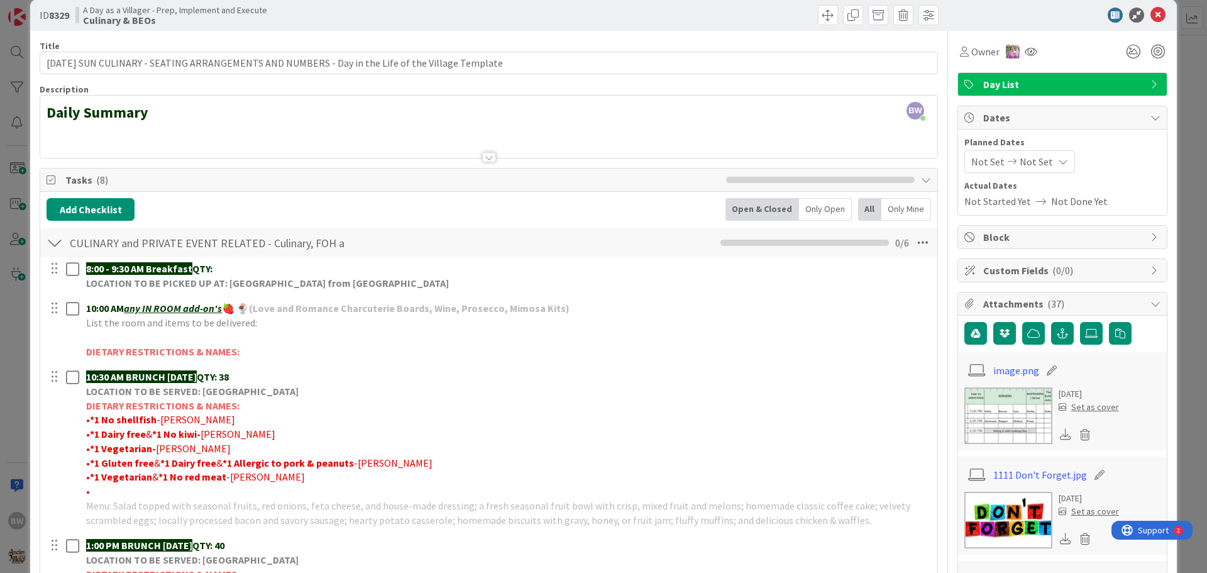
scroll to position [0, 0]
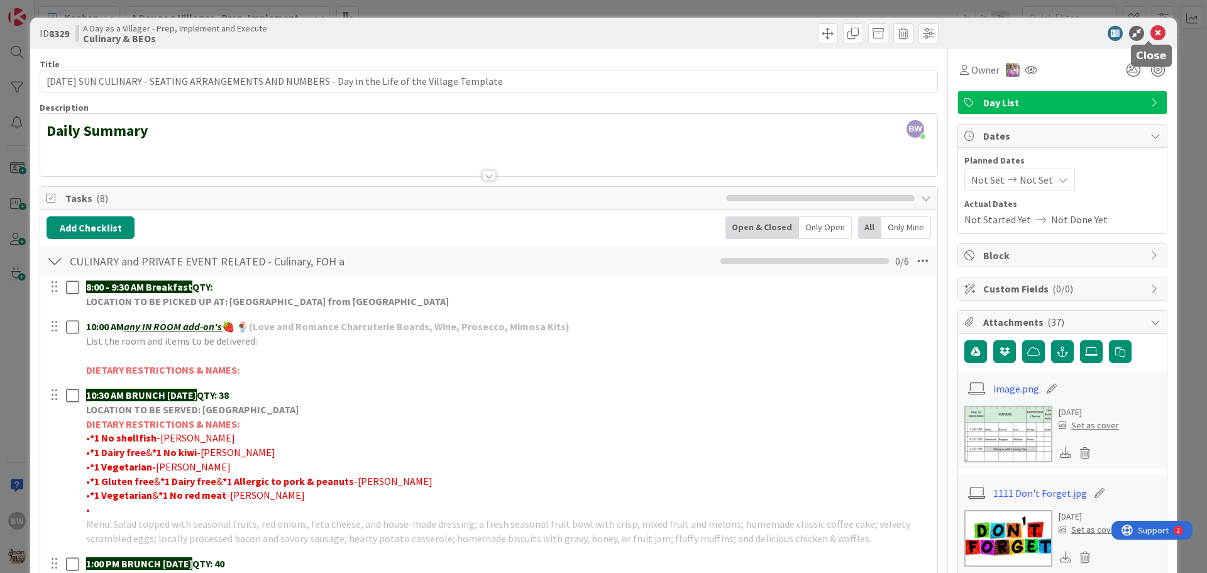
click at [1150, 28] on icon at bounding box center [1157, 33] width 15 height 15
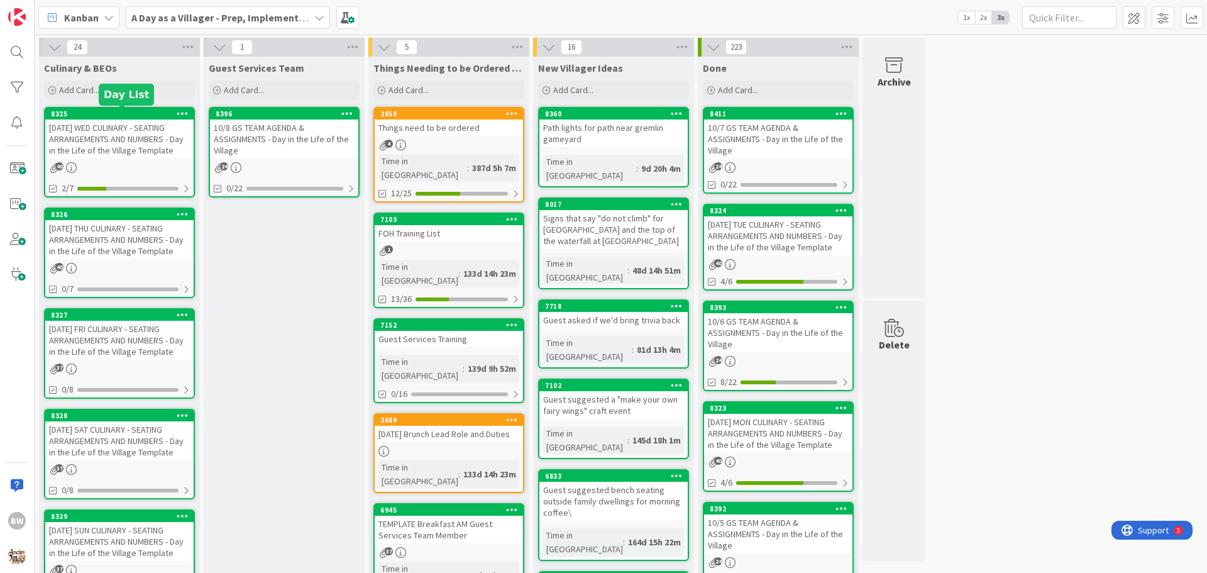
click at [120, 111] on div "8325" at bounding box center [122, 113] width 143 height 9
